Goal: Use online tool/utility

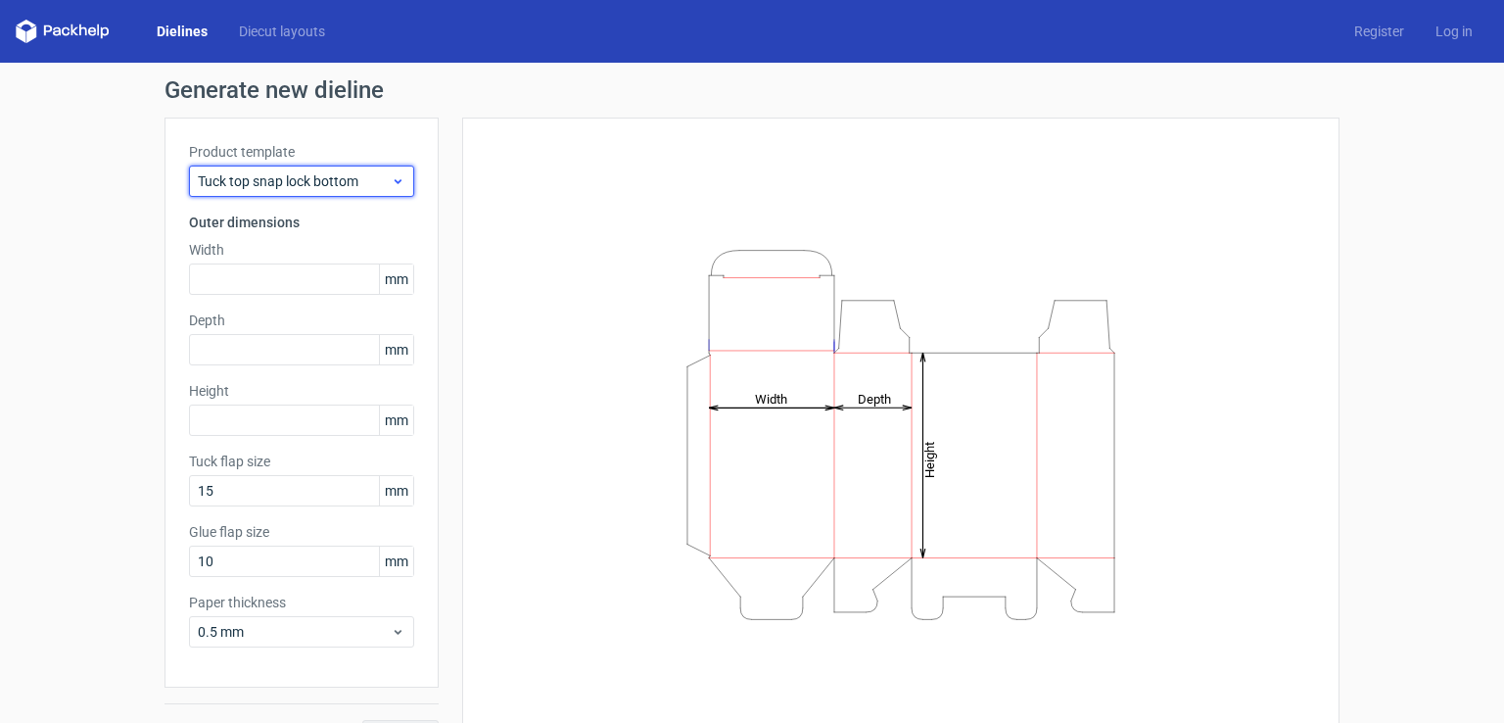
click at [345, 171] on span "Tuck top snap lock bottom" at bounding box center [294, 181] width 193 height 20
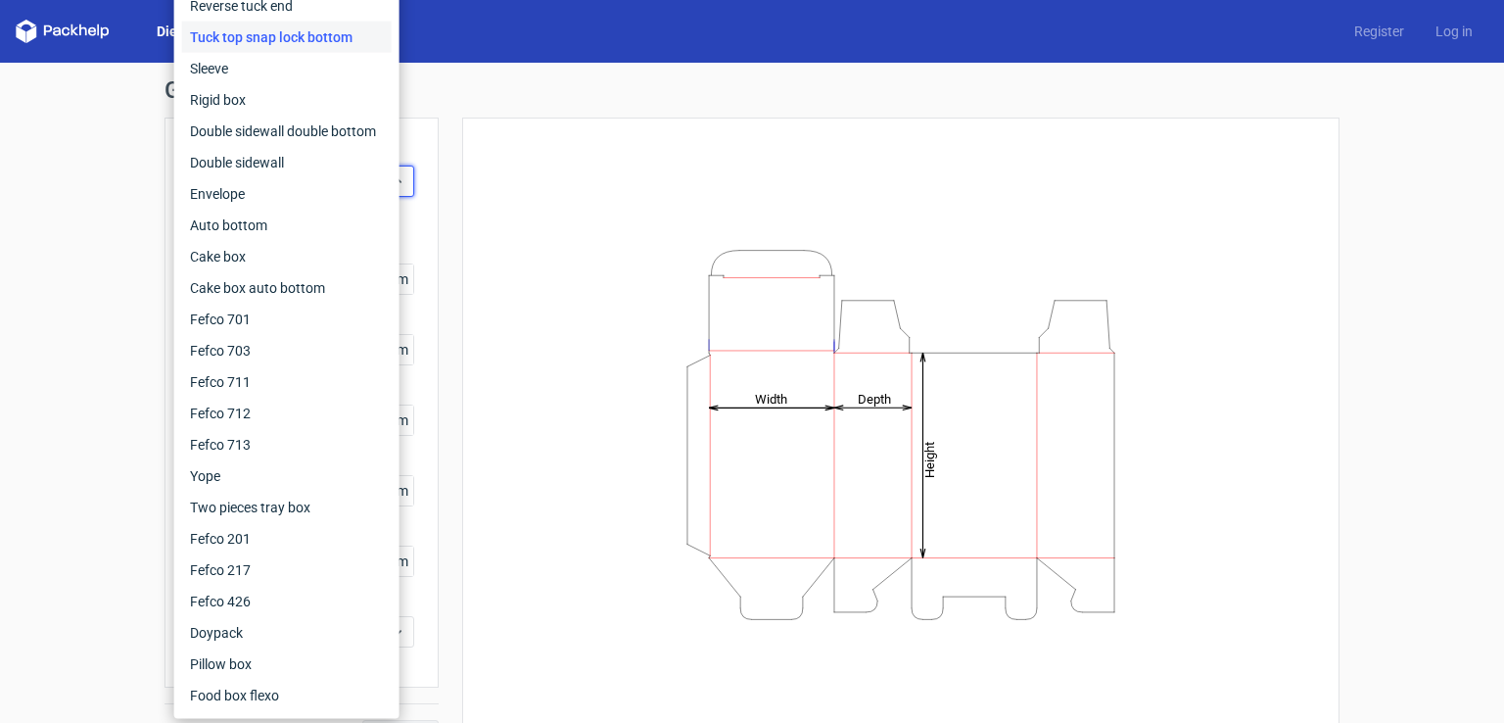
click at [489, 161] on div "Height Depth Width" at bounding box center [901, 434] width 829 height 585
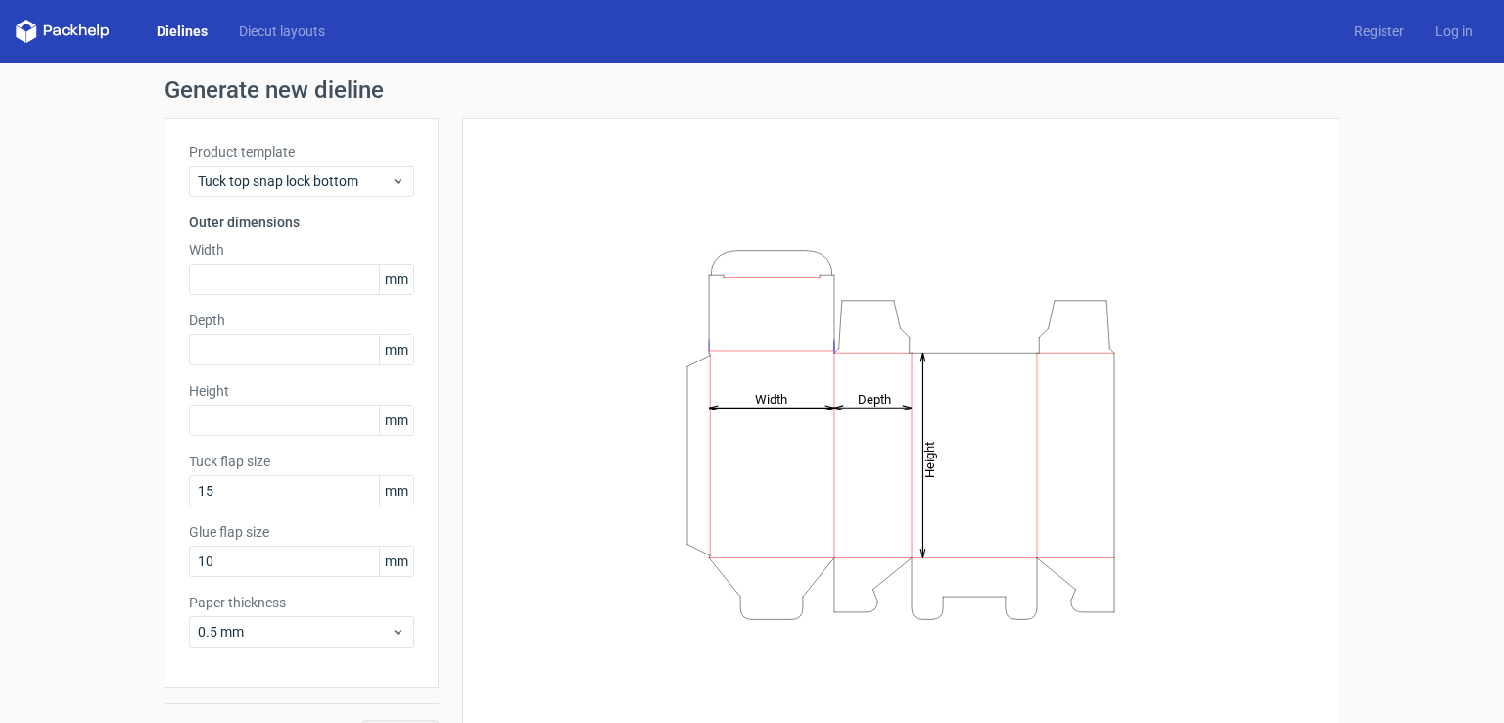
click at [384, 282] on span "mm" at bounding box center [396, 278] width 34 height 29
drag, startPoint x: 396, startPoint y: 279, endPoint x: 376, endPoint y: 280, distance: 19.6
click at [379, 280] on span "mm" at bounding box center [396, 278] width 34 height 29
click at [451, 235] on div "Height Depth Width" at bounding box center [889, 435] width 901 height 634
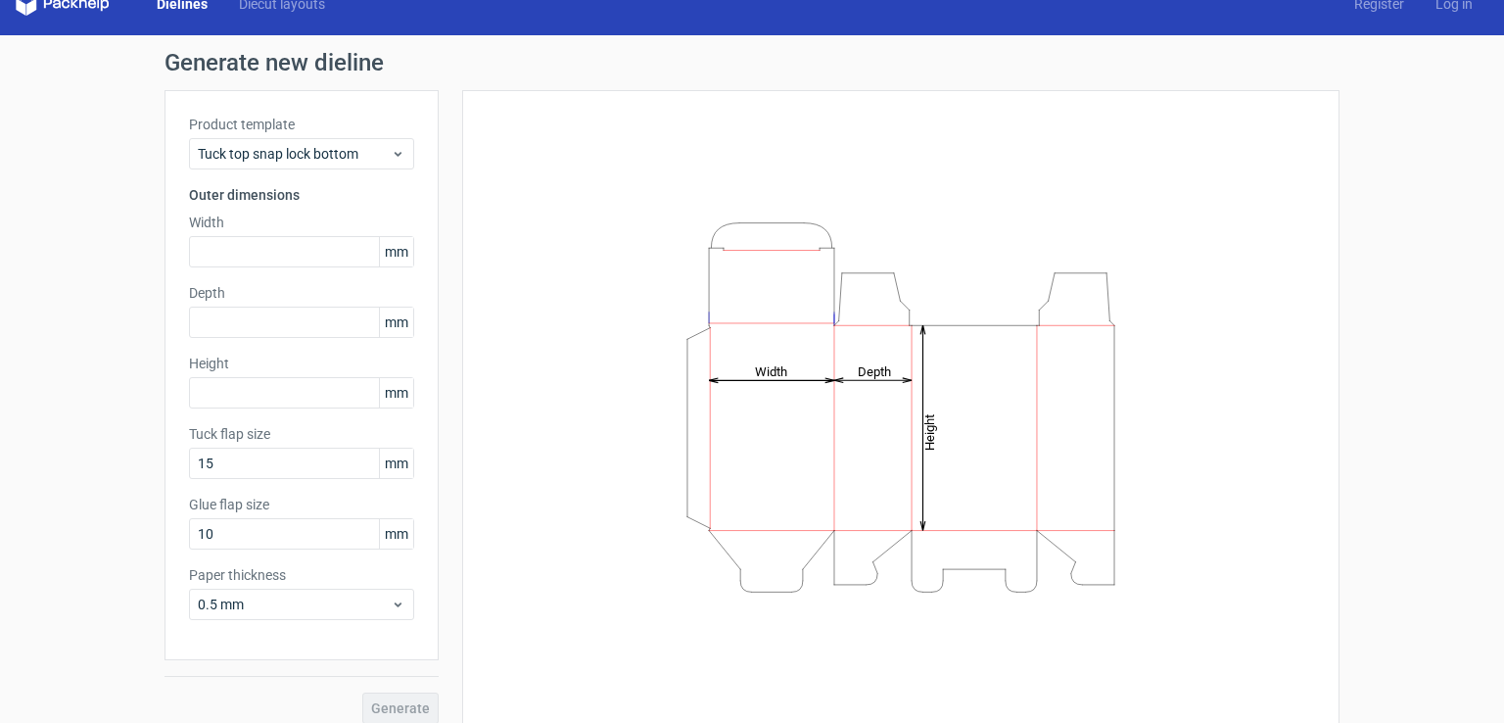
scroll to position [43, 0]
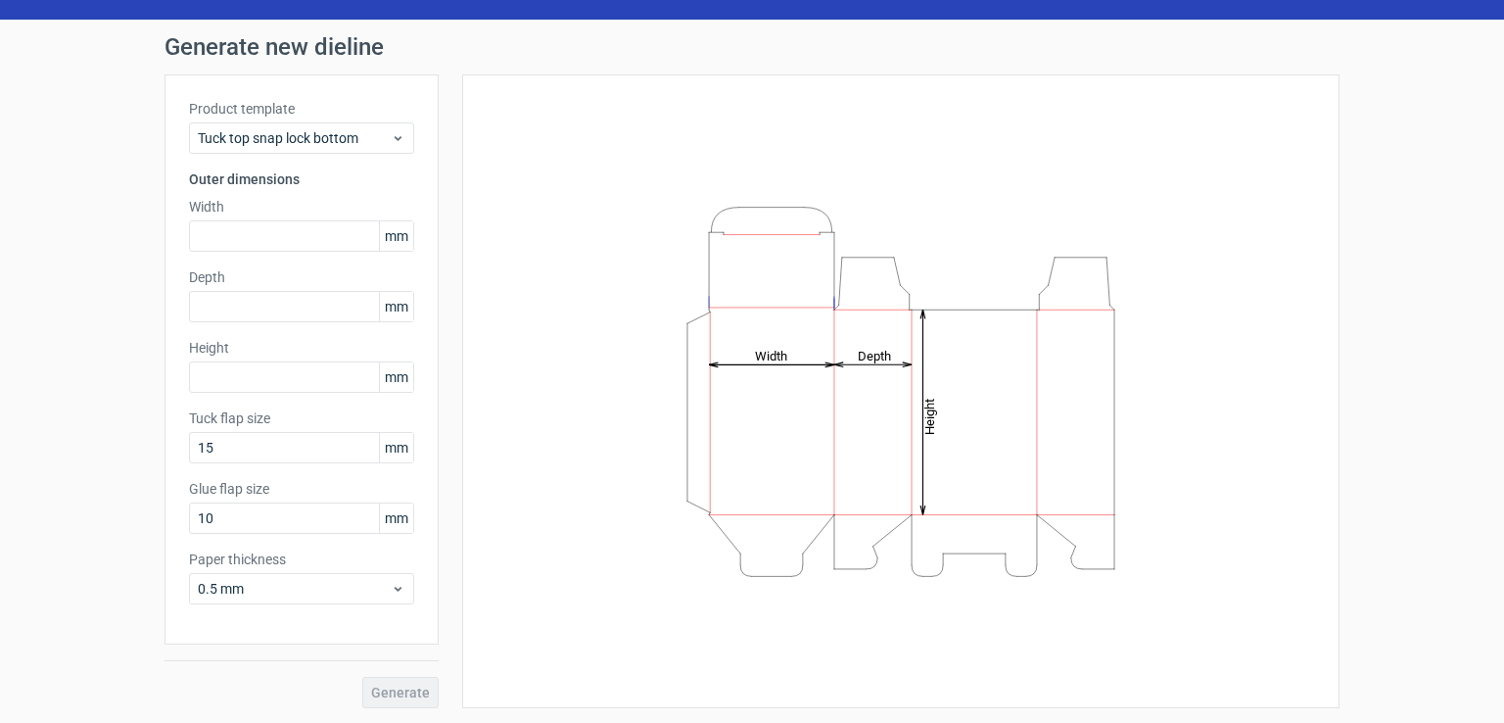
click at [400, 229] on span "mm" at bounding box center [396, 235] width 34 height 29
drag, startPoint x: 392, startPoint y: 232, endPoint x: 377, endPoint y: 232, distance: 14.7
click at [379, 232] on span "mm" at bounding box center [396, 235] width 34 height 29
click at [342, 137] on span "Tuck top snap lock bottom" at bounding box center [294, 138] width 193 height 20
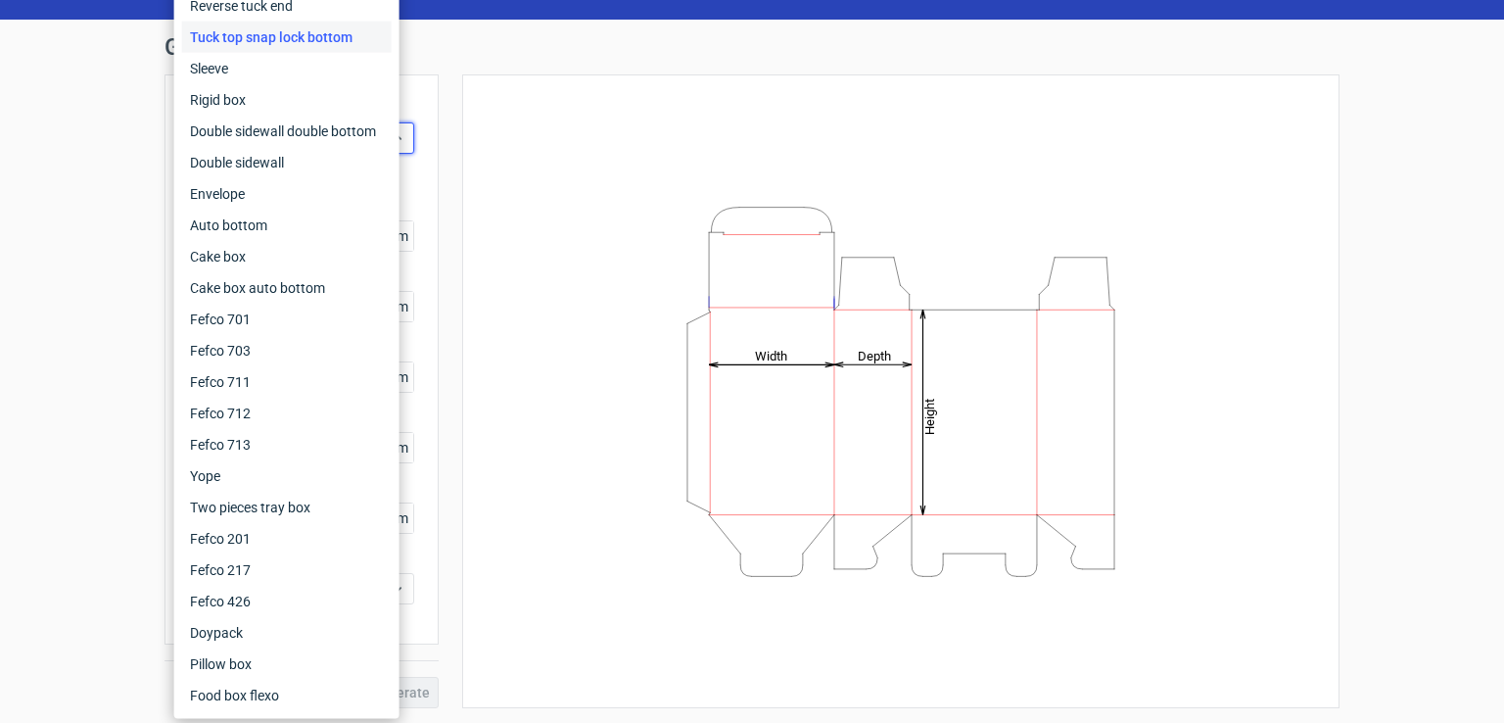
click at [419, 122] on div "Product template Tuck top snap lock bottom Outer dimensions Width mm Depth mm H…" at bounding box center [302, 359] width 274 height 570
